Goal: Information Seeking & Learning: Learn about a topic

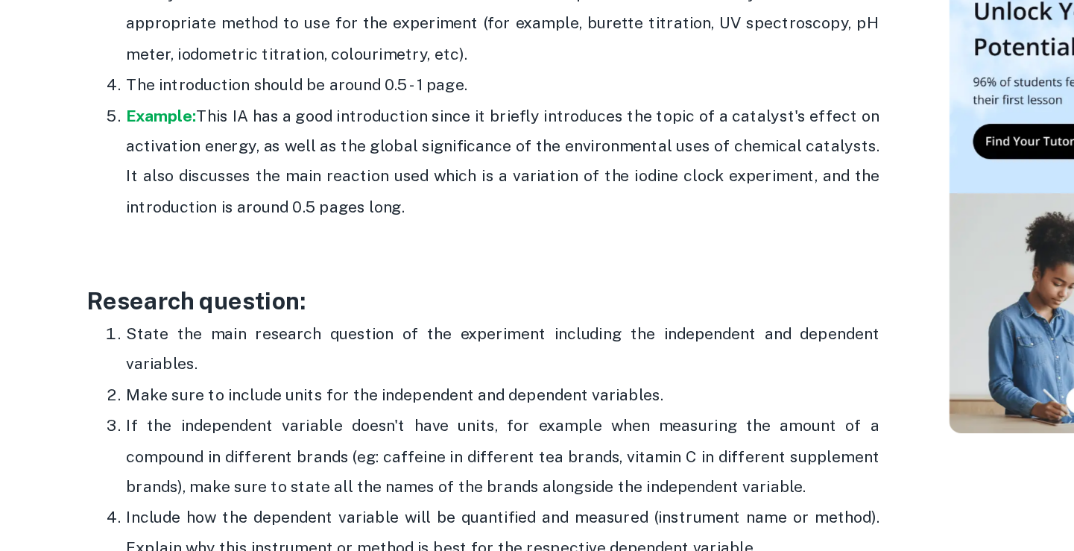
scroll to position [1112, 0]
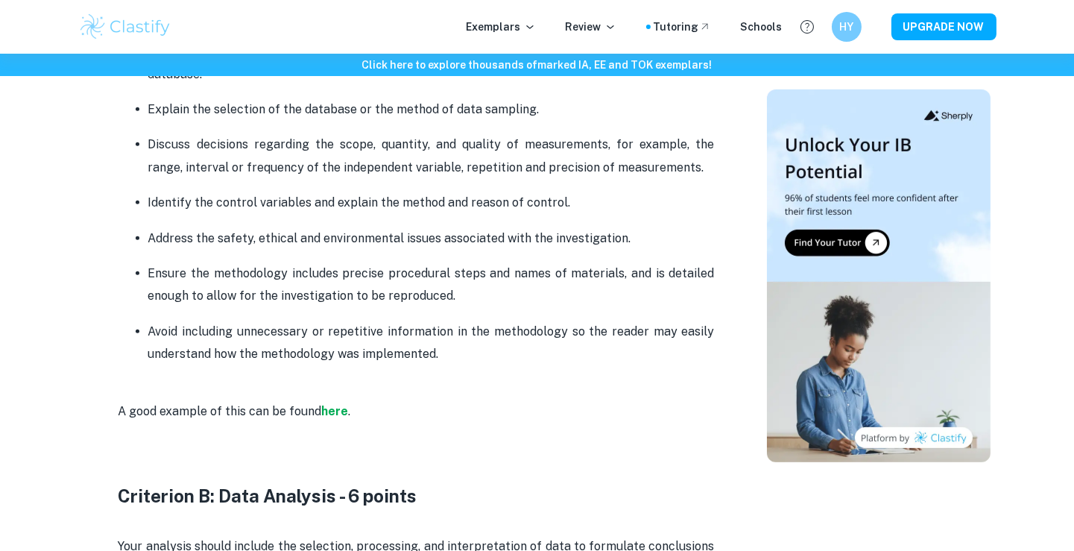
scroll to position [1444, 0]
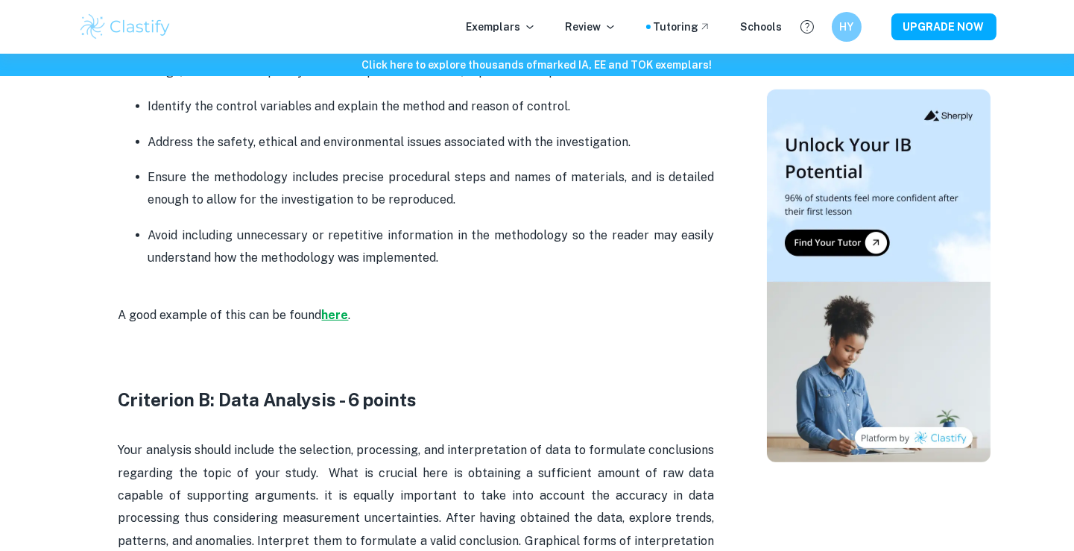
click at [337, 318] on strong "here" at bounding box center [335, 315] width 27 height 14
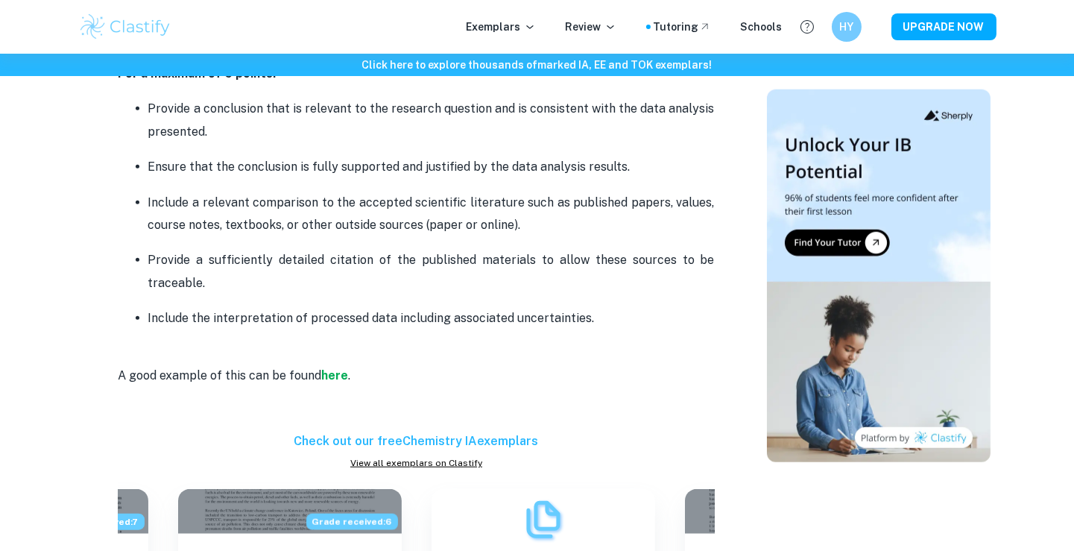
scroll to position [2595, 0]
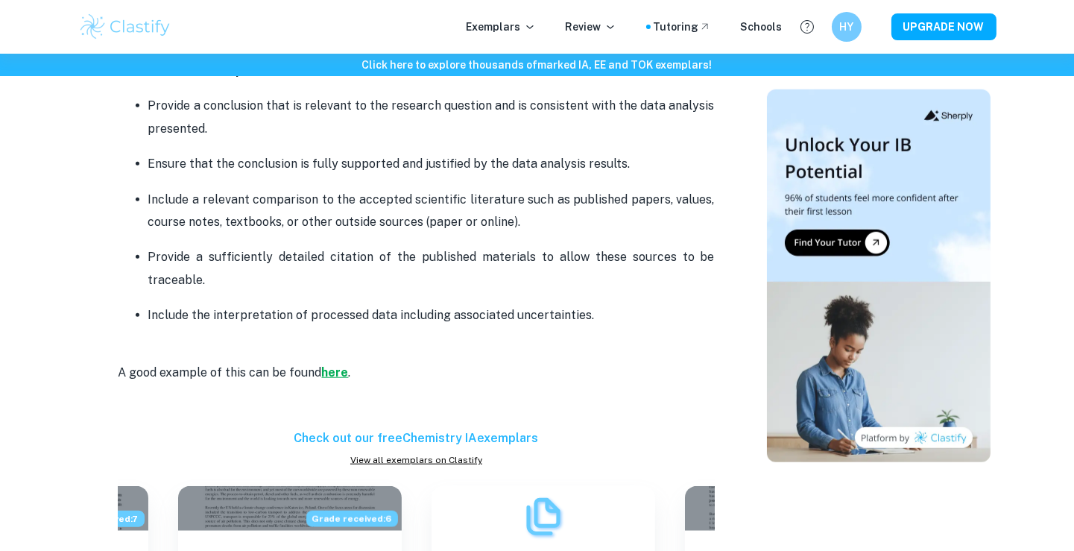
click at [335, 372] on strong "here" at bounding box center [335, 372] width 27 height 14
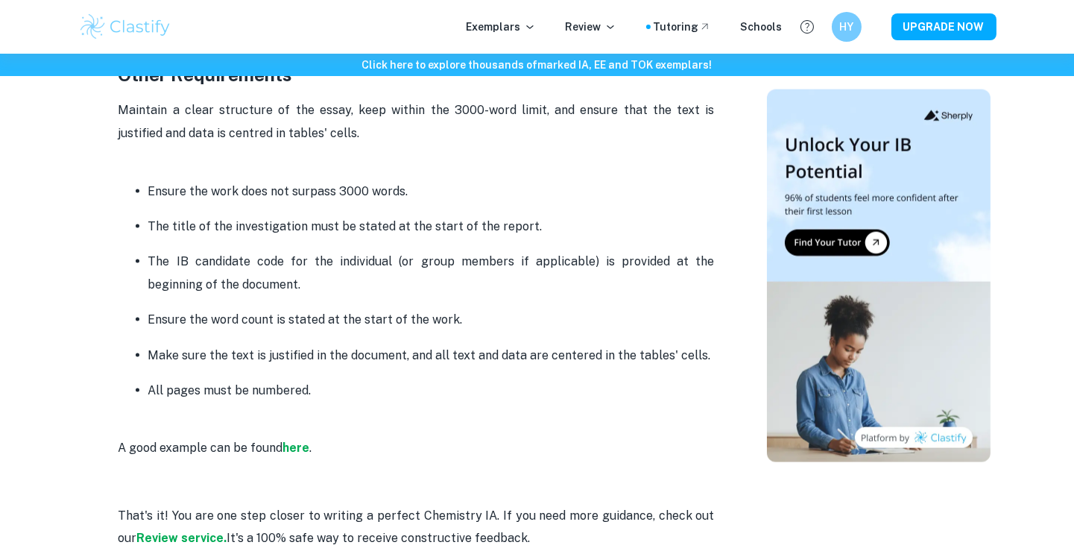
scroll to position [3816, 0]
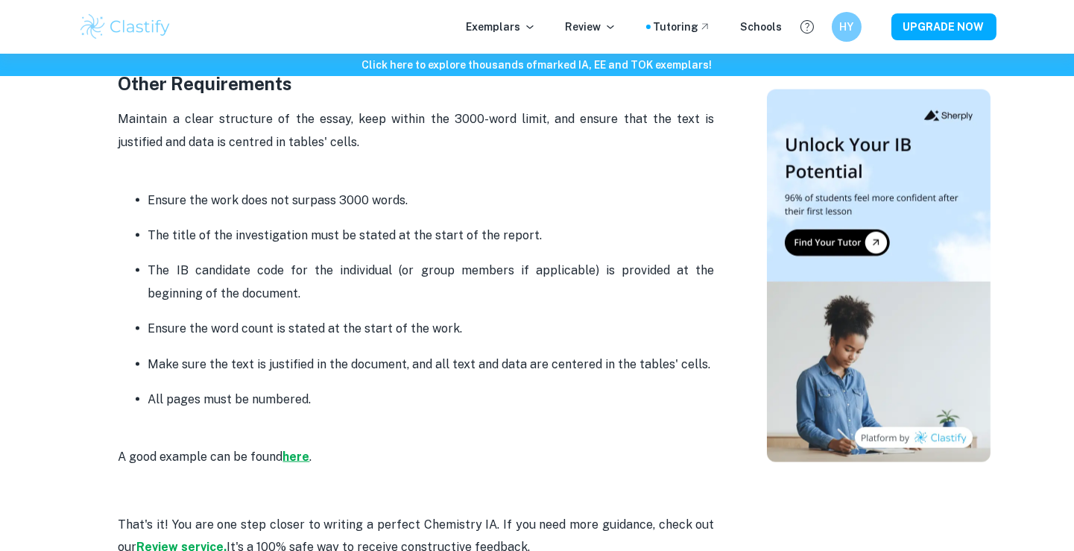
click at [291, 458] on strong "here" at bounding box center [296, 456] width 27 height 14
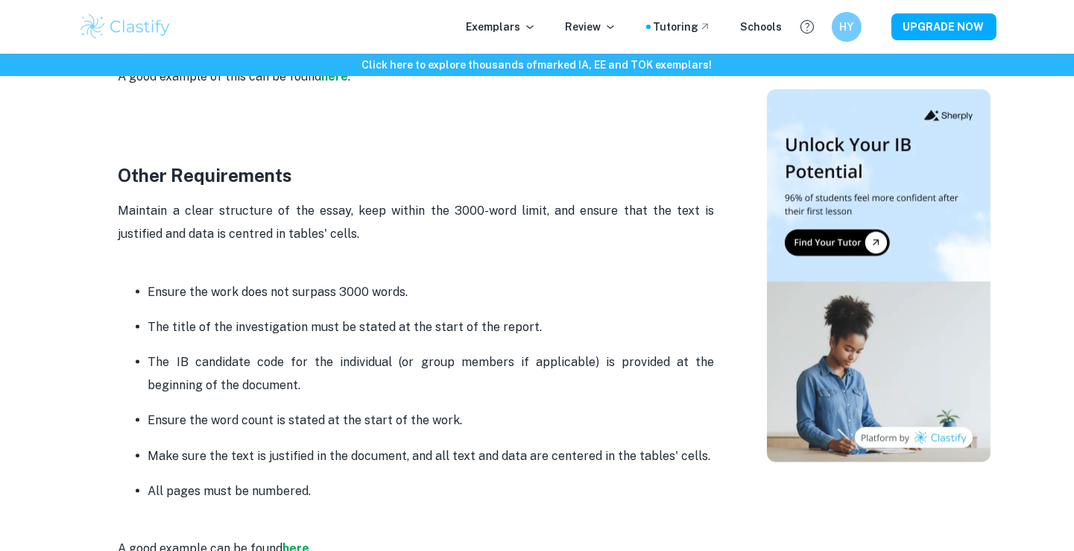
scroll to position [3470, 0]
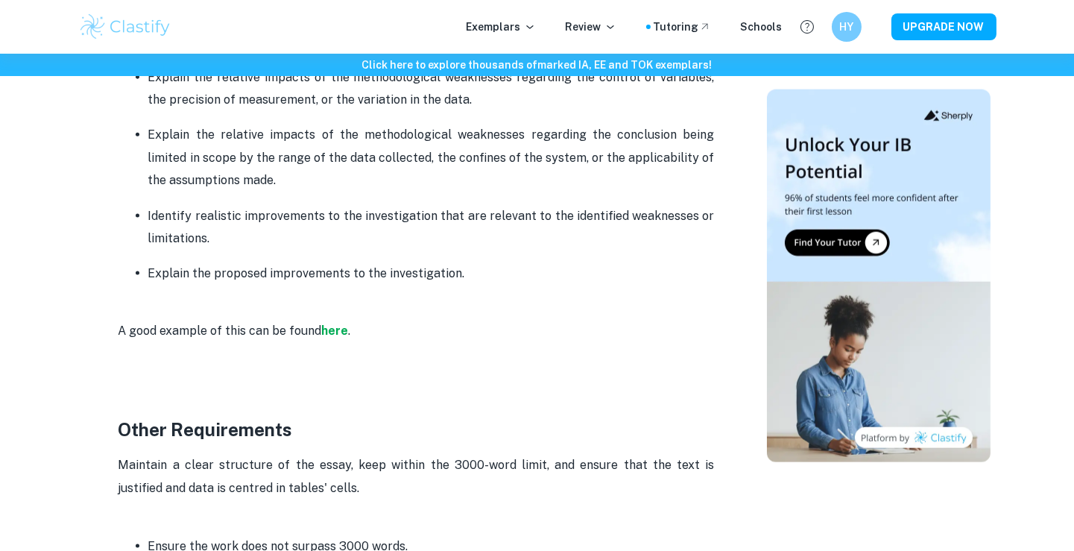
click at [320, 347] on p "A good example of this can be found here ." at bounding box center [417, 331] width 596 height 68
click at [331, 326] on strong "here" at bounding box center [335, 330] width 27 height 14
